Goal: Information Seeking & Learning: Learn about a topic

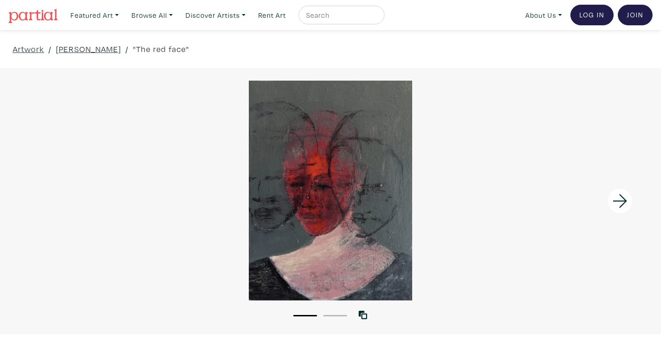
drag, startPoint x: 53, startPoint y: 47, endPoint x: 157, endPoint y: 53, distance: 104.4
click at [157, 53] on div "Artwork / Marc-Etienne Des Rosiers / "The red face"" at bounding box center [330, 49] width 661 height 38
copy div "Marc-Etienne Des Rosiers"
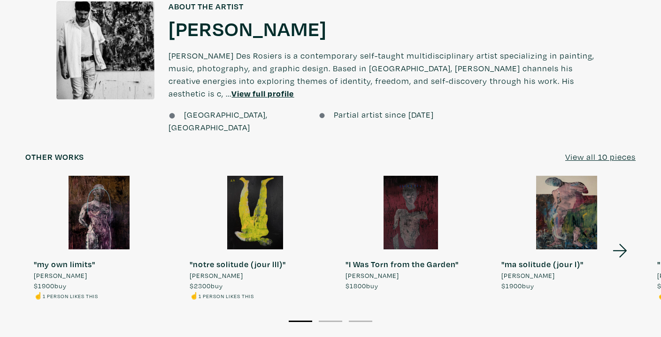
scroll to position [862, 0]
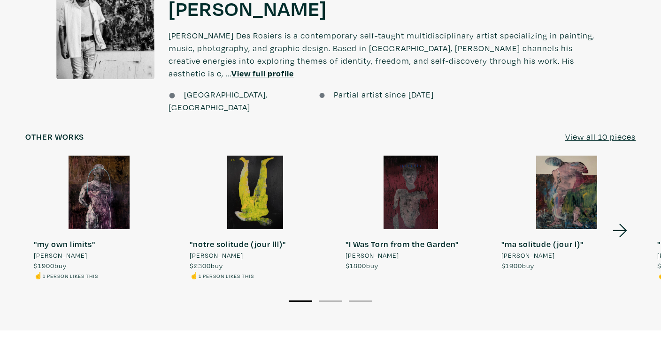
click at [621, 218] on icon at bounding box center [620, 230] width 32 height 25
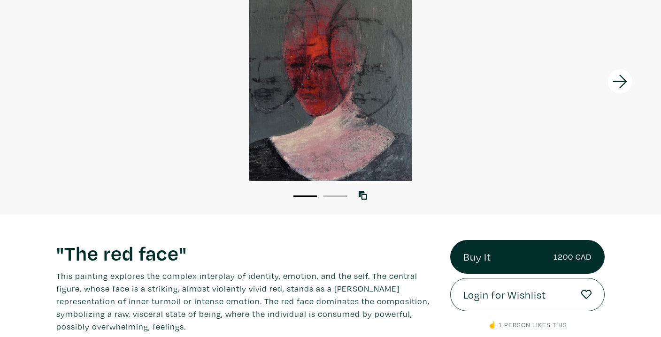
scroll to position [0, 0]
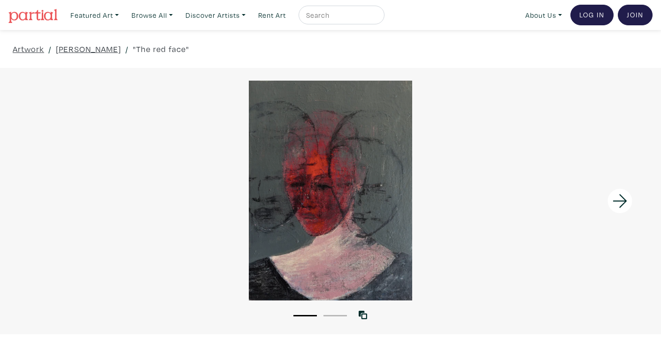
click at [43, 20] on img at bounding box center [32, 16] width 49 height 14
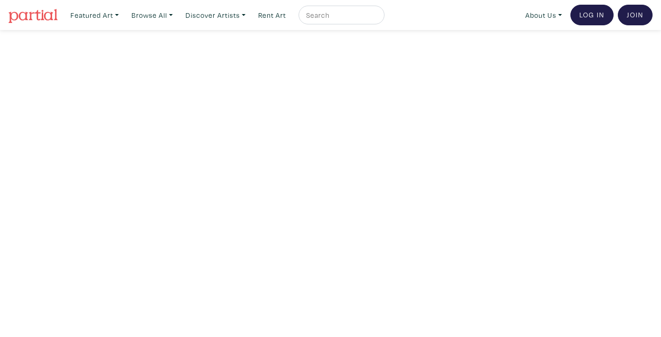
click at [352, 24] on div at bounding box center [341, 15] width 86 height 19
click at [348, 17] on input "text" at bounding box center [340, 15] width 70 height 12
type input "landscape"
click at [377, 18] on button "submit" at bounding box center [377, 18] width 0 height 0
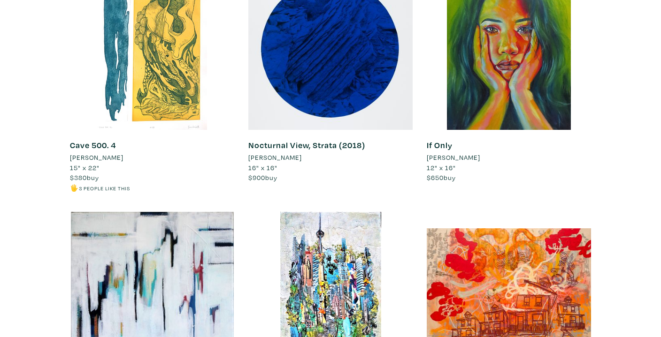
scroll to position [6375, 0]
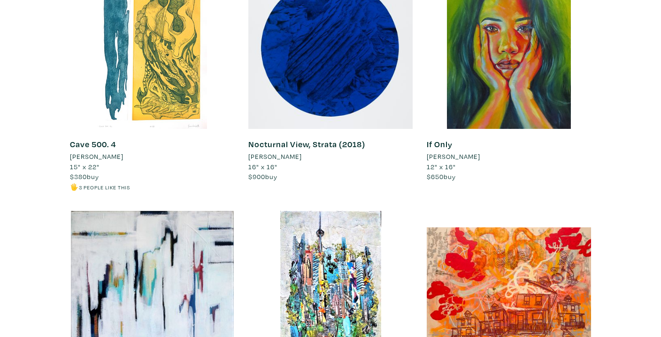
click at [469, 156] on li "Pamela Schaefer" at bounding box center [453, 157] width 53 height 10
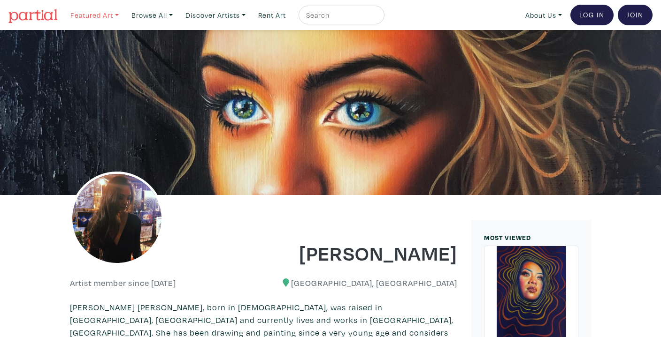
click at [101, 21] on link "Featured Art" at bounding box center [94, 15] width 57 height 19
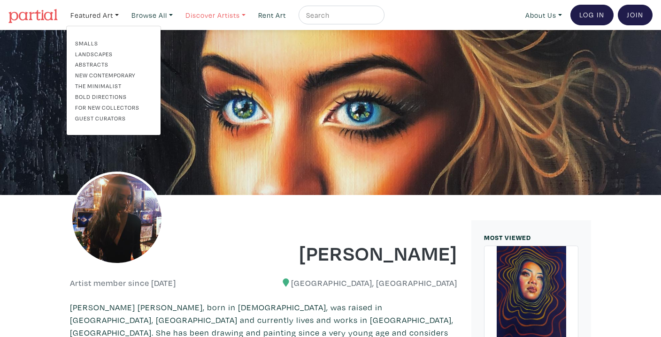
click at [221, 17] on link "Discover Artists" at bounding box center [215, 15] width 69 height 19
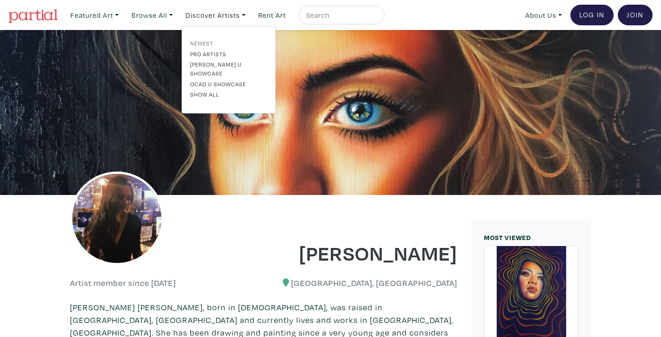
click at [208, 39] on link "Newest" at bounding box center [228, 43] width 77 height 8
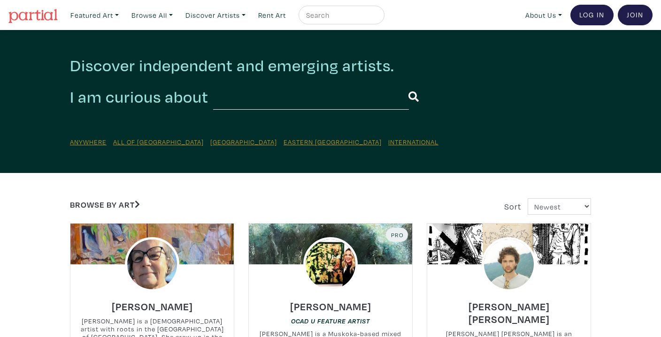
click at [324, 15] on input "text" at bounding box center [340, 15] width 70 height 12
type input "tia babbar"
click at [377, 18] on button "submit" at bounding box center [377, 18] width 0 height 0
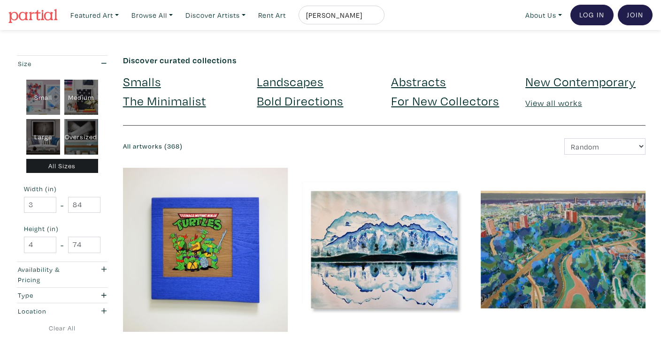
drag, startPoint x: 351, startPoint y: 14, endPoint x: 330, endPoint y: 13, distance: 21.6
click at [330, 14] on input "tia babbar" at bounding box center [340, 15] width 70 height 12
type input "tia"
click at [377, 18] on button "submit" at bounding box center [377, 18] width 0 height 0
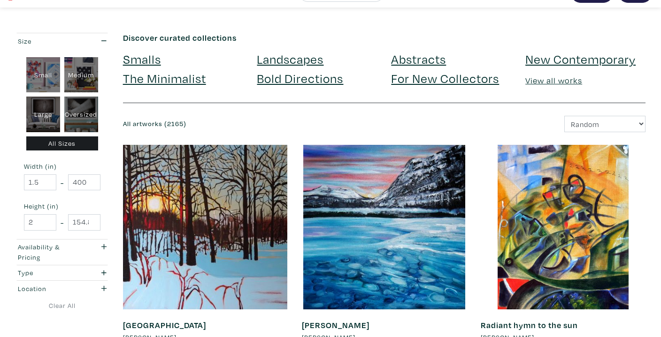
scroll to position [23, 0]
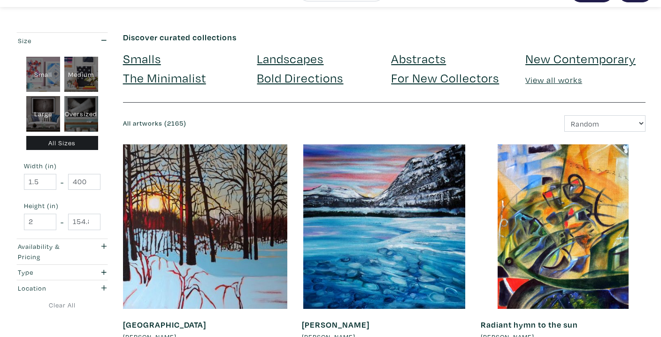
click at [301, 60] on link "Landscapes" at bounding box center [290, 58] width 67 height 16
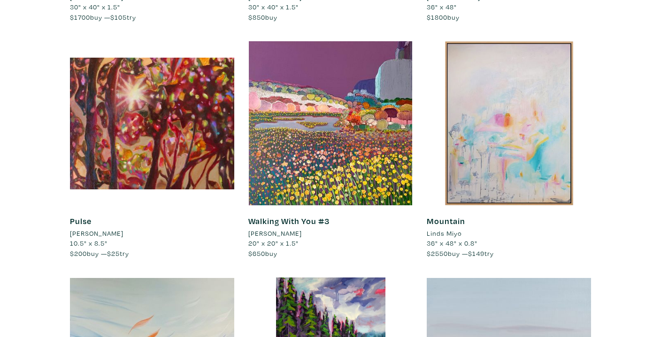
scroll to position [624, 0]
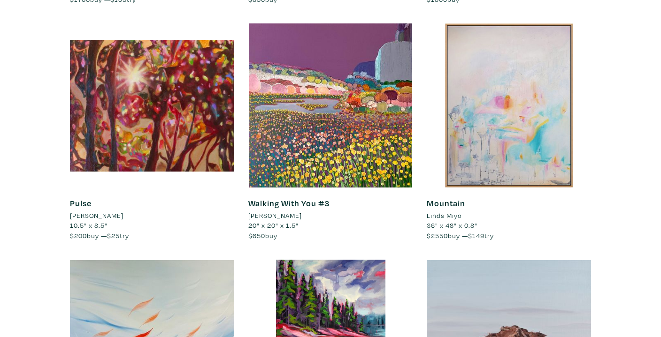
click at [279, 214] on li "Ellee SY Lee" at bounding box center [274, 216] width 53 height 10
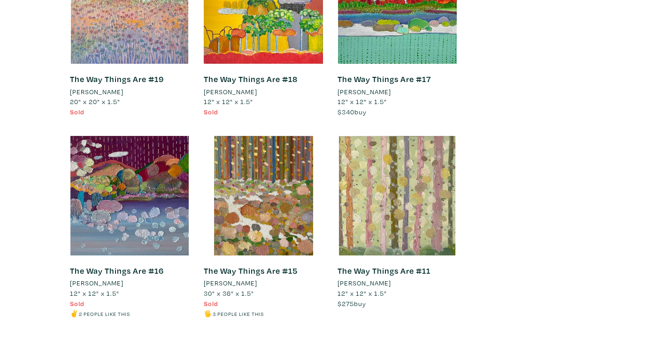
scroll to position [2678, 0]
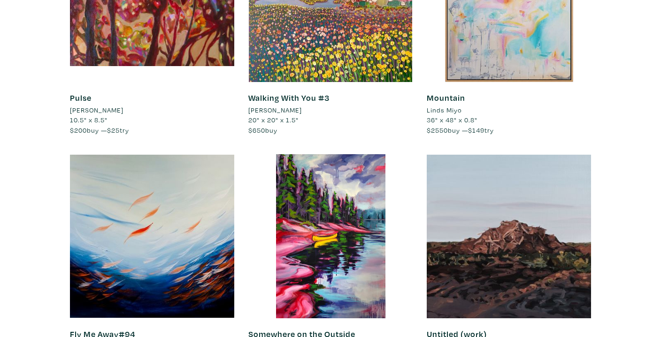
scroll to position [750, 0]
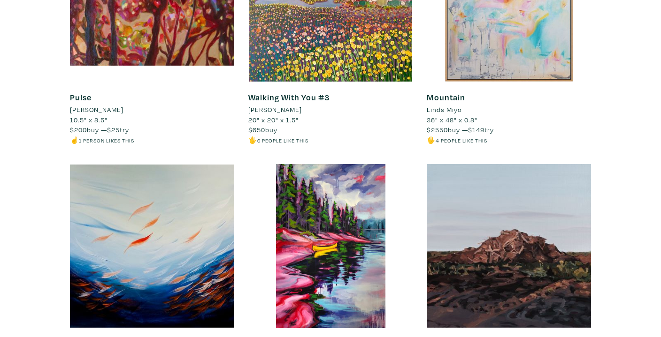
click at [444, 110] on li "Linds Miyo" at bounding box center [444, 110] width 35 height 10
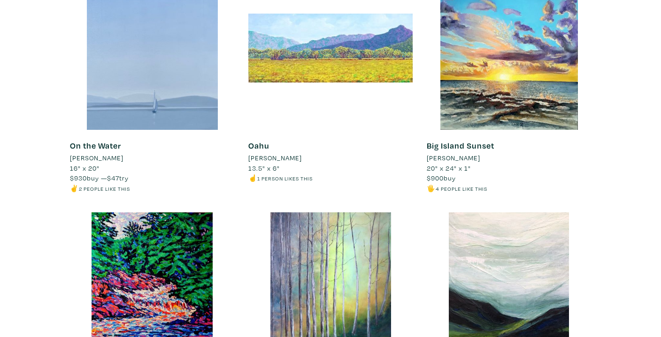
scroll to position [0, 0]
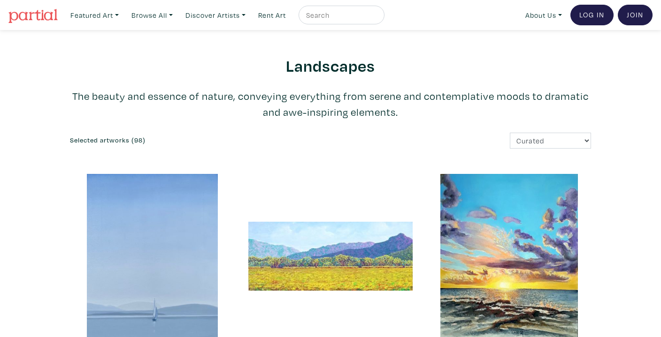
click at [346, 12] on input "text" at bounding box center [340, 15] width 70 height 12
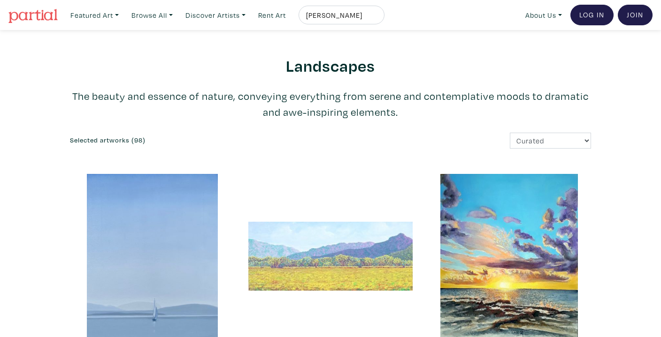
type input "melissa"
click at [377, 18] on button "submit" at bounding box center [377, 18] width 0 height 0
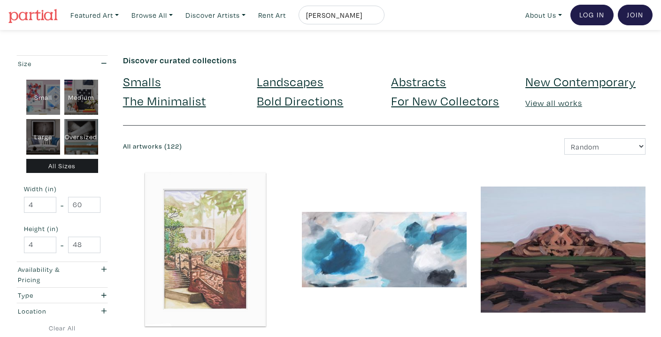
scroll to position [160, 0]
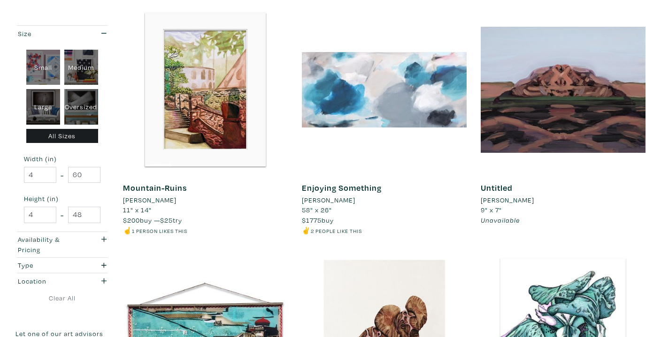
click at [157, 199] on li "[PERSON_NAME]" at bounding box center [149, 200] width 53 height 10
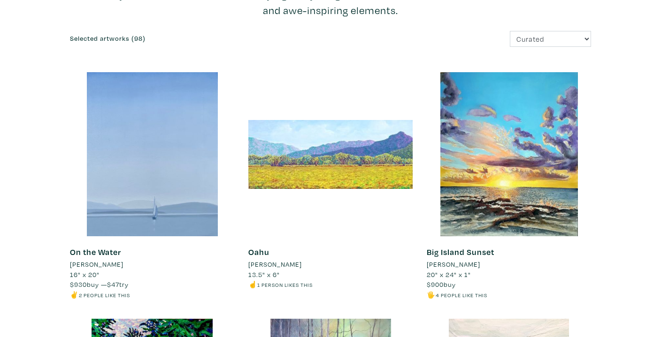
scroll to position [102, 0]
click at [278, 262] on li "Jose F Jimenez" at bounding box center [274, 264] width 53 height 10
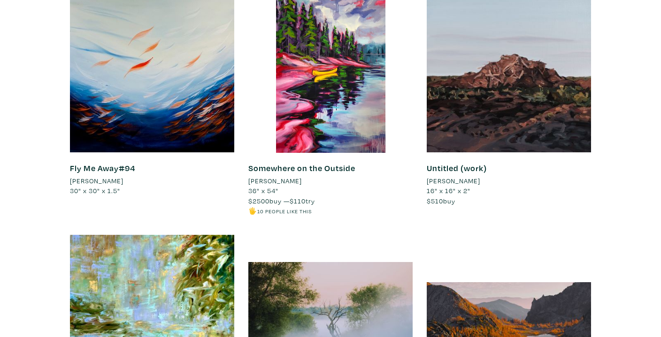
scroll to position [926, 0]
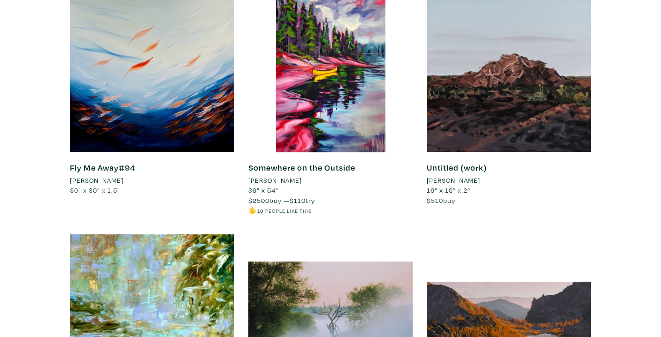
click at [282, 179] on li "Marta Stares" at bounding box center [274, 180] width 53 height 10
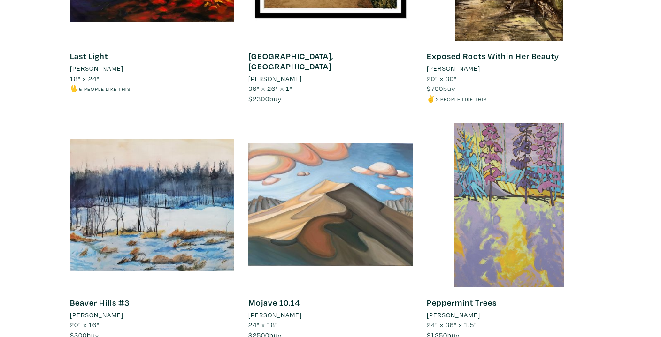
scroll to position [1958, 0]
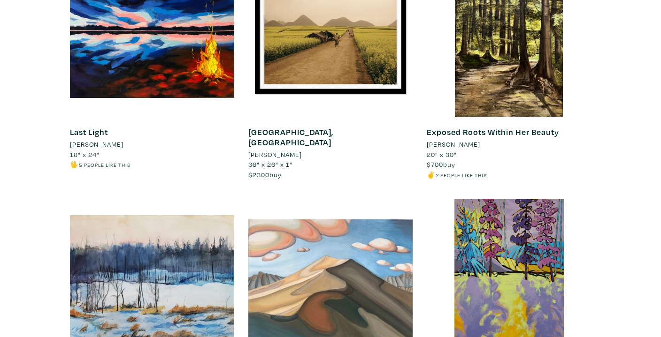
click at [467, 144] on li "Daniela D'Ambrosio" at bounding box center [453, 144] width 53 height 10
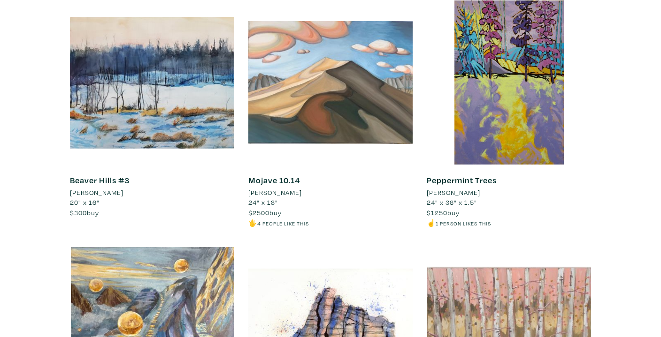
scroll to position [2156, 0]
click at [291, 193] on li "Skylar Cheung" at bounding box center [274, 193] width 53 height 10
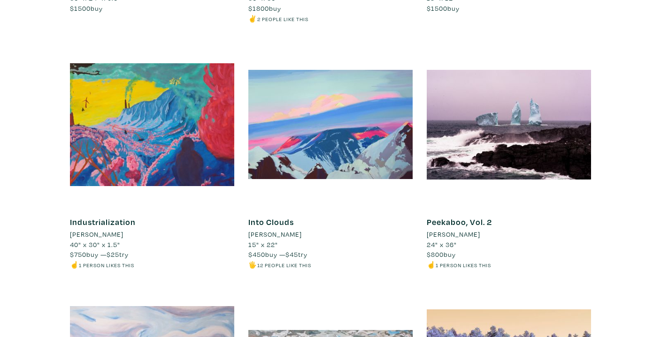
scroll to position [3379, 0]
click at [276, 229] on li "June Tenzin" at bounding box center [274, 234] width 53 height 10
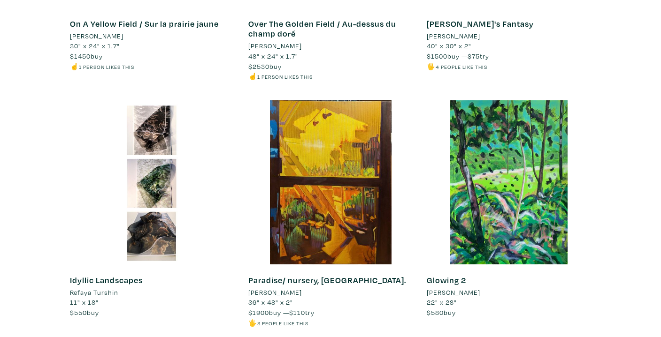
scroll to position [3824, 0]
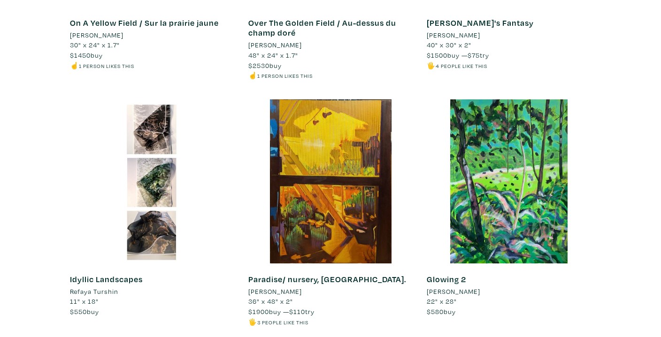
click at [269, 287] on li "Ayan Melikli" at bounding box center [274, 292] width 53 height 10
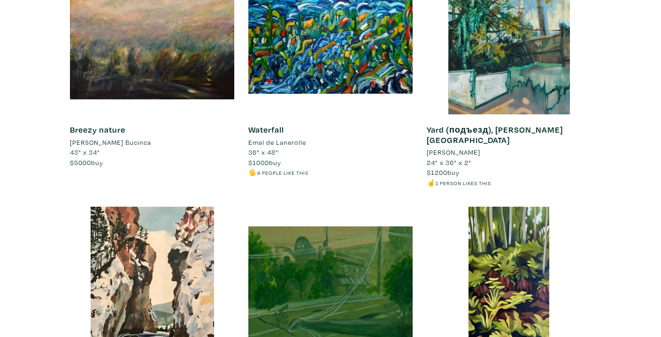
scroll to position [5338, 0]
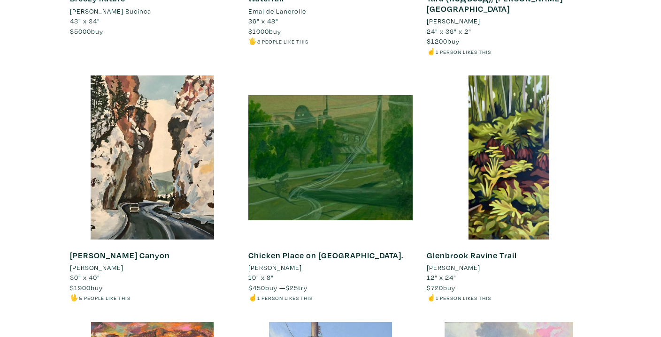
click at [292, 263] on li "Ksenia Danilova" at bounding box center [274, 268] width 53 height 10
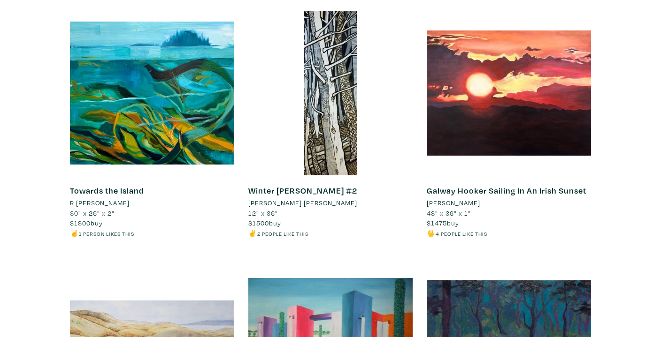
scroll to position [7663, 0]
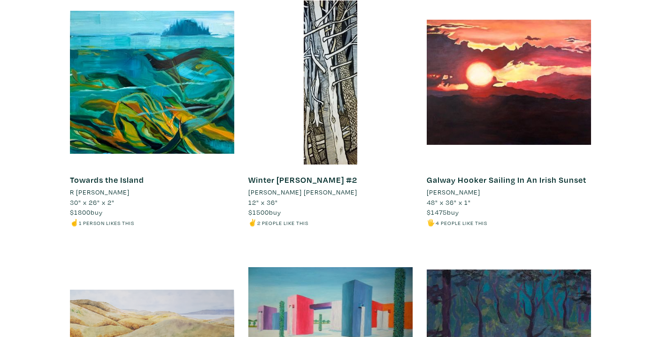
click at [456, 187] on li "Laura Heaney" at bounding box center [453, 192] width 53 height 10
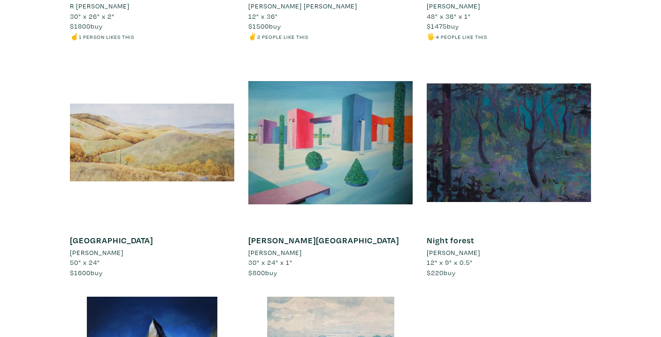
scroll to position [7850, 0]
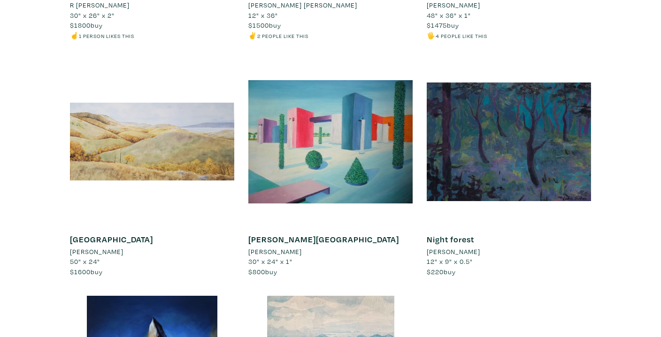
click at [102, 247] on li "Della Hunter" at bounding box center [96, 252] width 53 height 10
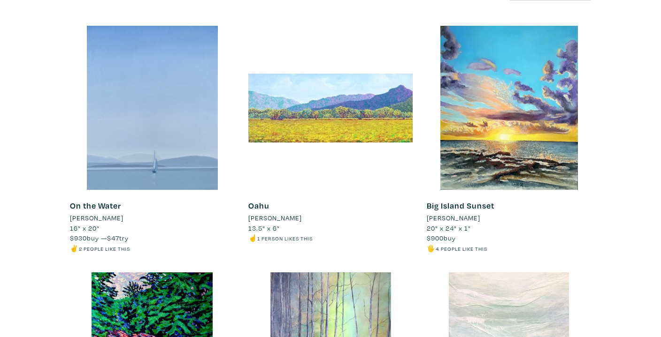
scroll to position [0, 0]
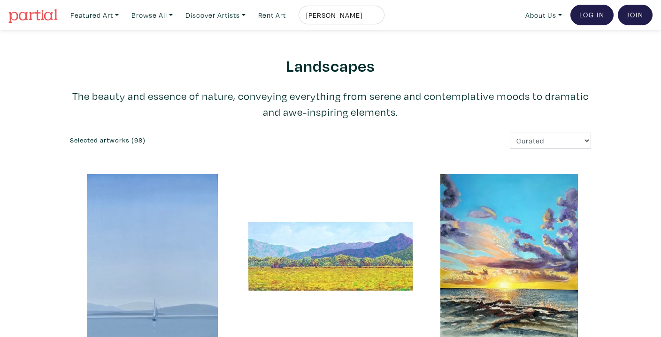
drag, startPoint x: 359, startPoint y: 11, endPoint x: 305, endPoint y: 16, distance: 53.7
click at [305, 16] on li "melissa" at bounding box center [339, 15] width 90 height 19
type input "toronto"
click at [377, 18] on button "submit" at bounding box center [377, 18] width 0 height 0
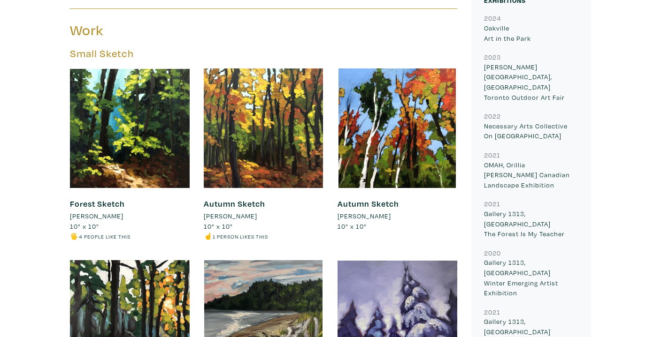
scroll to position [427, 0]
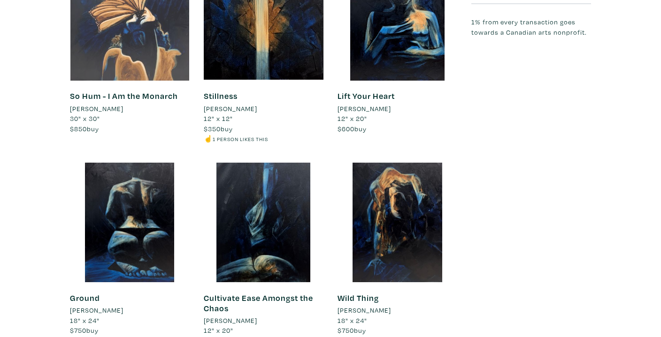
scroll to position [1163, 0]
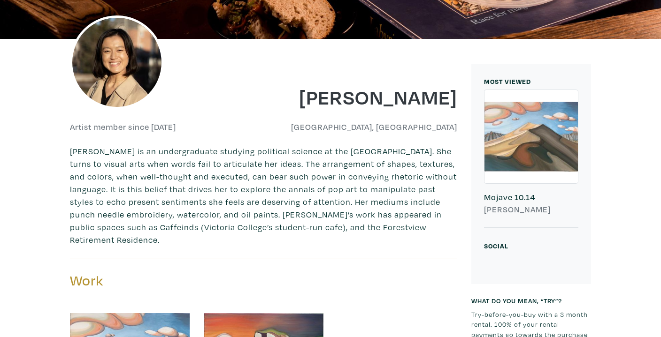
scroll to position [157, 0]
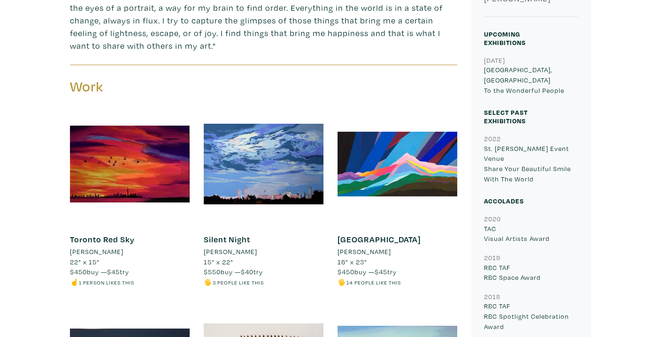
scroll to position [368, 0]
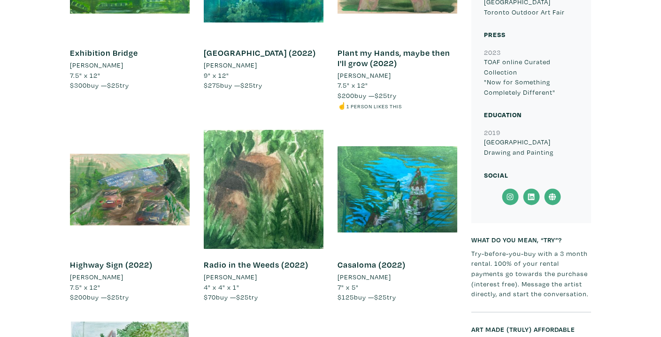
scroll to position [928, 0]
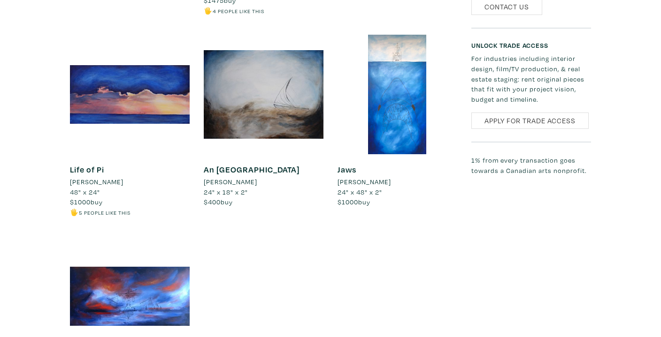
scroll to position [875, 0]
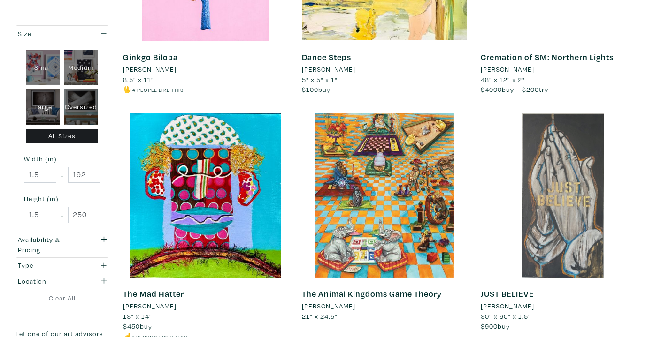
scroll to position [1022, 0]
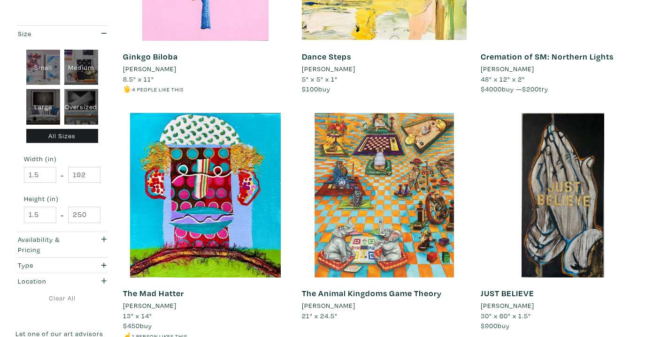
click at [507, 69] on li "[PERSON_NAME]" at bounding box center [507, 69] width 53 height 10
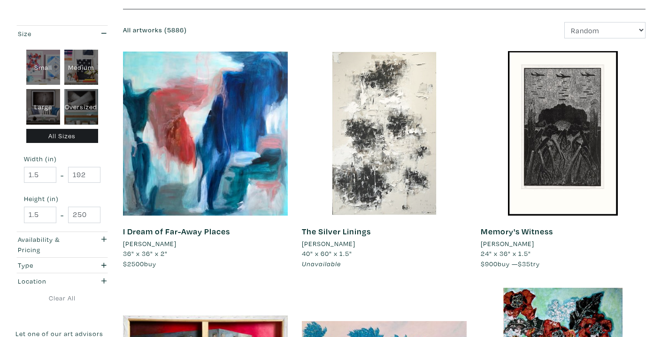
scroll to position [0, 0]
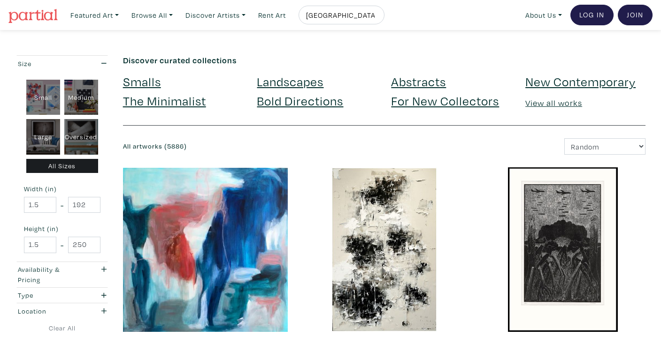
click at [281, 84] on link "Landscapes" at bounding box center [290, 81] width 67 height 16
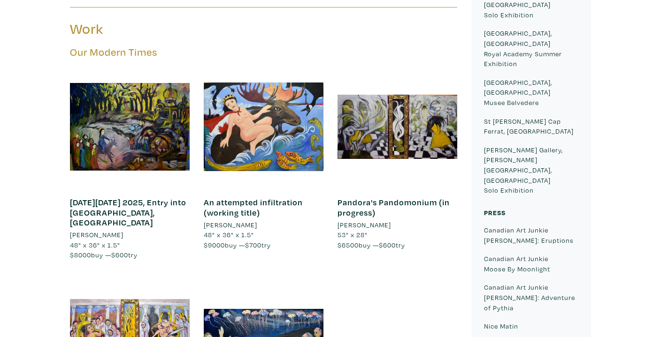
scroll to position [531, 0]
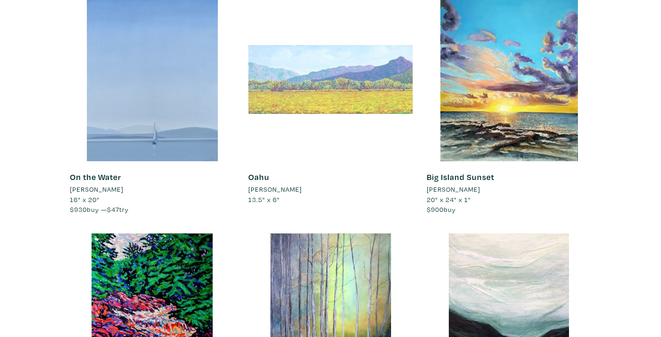
scroll to position [178, 0]
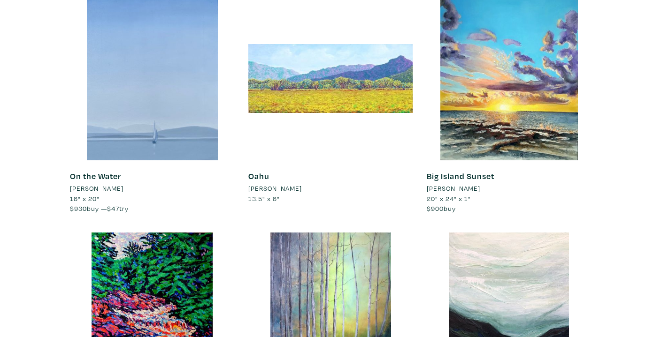
click at [284, 190] on li "Jose F Jimenez" at bounding box center [274, 188] width 53 height 10
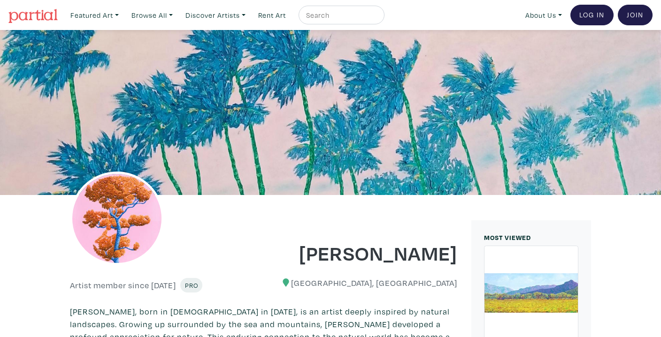
click at [325, 15] on input "text" at bounding box center [340, 15] width 70 height 12
type input "alana"
click at [377, 18] on button "submit" at bounding box center [377, 18] width 0 height 0
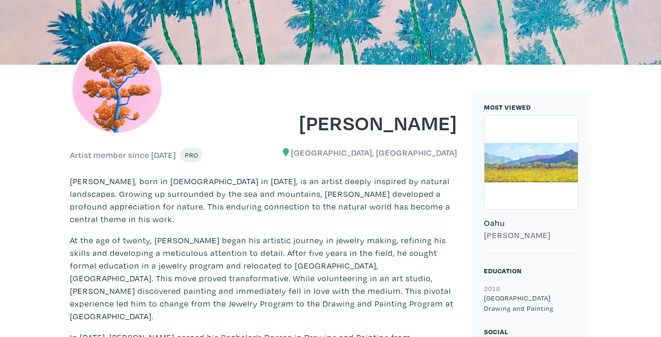
scroll to position [137, 0]
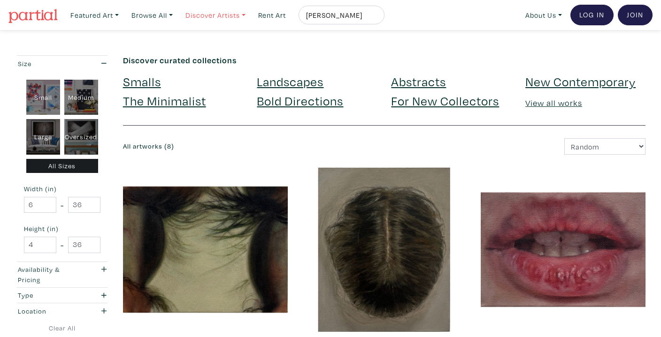
click at [230, 14] on link "Discover Artists" at bounding box center [215, 15] width 69 height 19
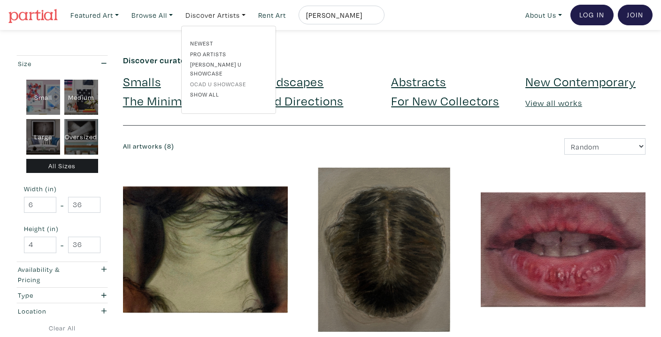
click at [220, 80] on link "OCAD U Showcase" at bounding box center [228, 84] width 77 height 8
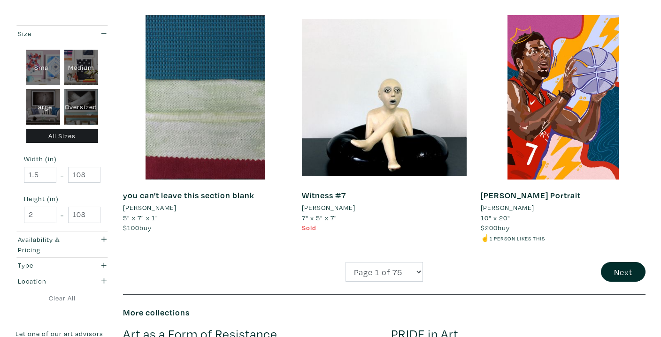
scroll to position [1884, 0]
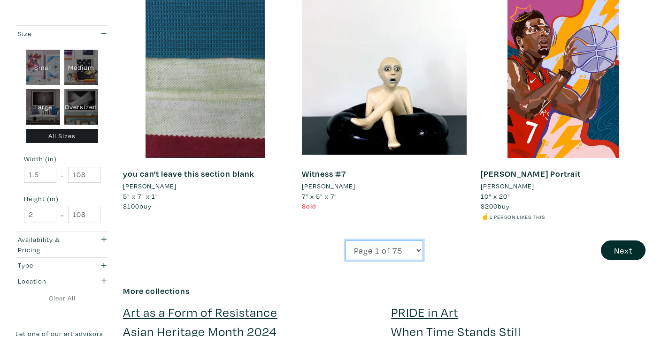
click at [389, 246] on select "Page 1 of 75 Page 2 of 75 Page 3 of 75 Page 4 of 75 Page 5 of 75 Page 6 of 75 P…" at bounding box center [383, 251] width 77 height 20
select select "4"
click at [345, 241] on select "Page 1 of 75 Page 2 of 75 Page 3 of 75 Page 4 of 75 Page 5 of 75 Page 6 of 75 P…" at bounding box center [383, 251] width 77 height 20
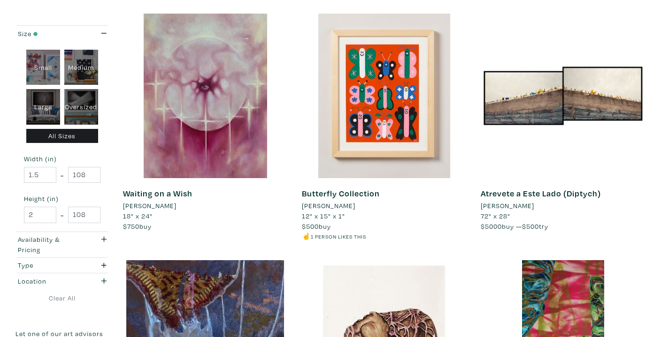
scroll to position [402, 0]
